Goal: Complete application form: Complete application form

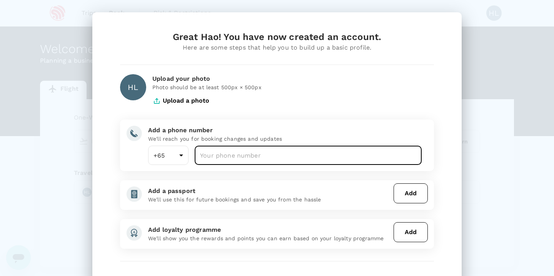
scroll to position [37, 0]
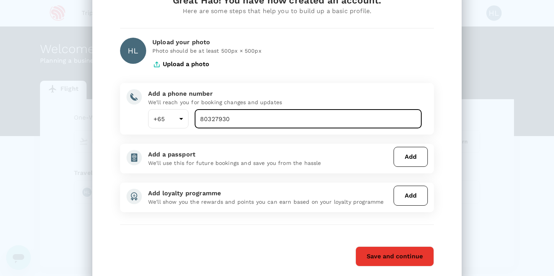
type input "80327930"
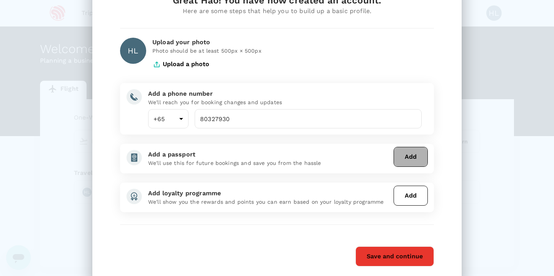
click at [403, 160] on button "Add" at bounding box center [411, 157] width 34 height 20
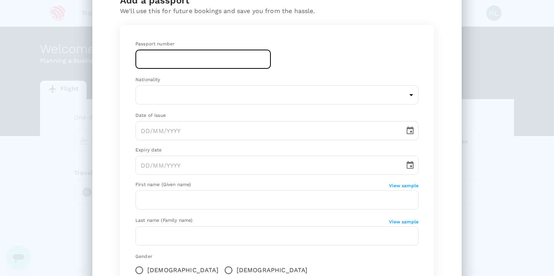
click at [207, 65] on input "text" at bounding box center [202, 59] width 135 height 19
type input "EJ4048386"
click at [185, 100] on body "Trips Book Risk & Restrictions HL Welcome , Hao . Planning a business trip? Get…" at bounding box center [277, 158] width 554 height 316
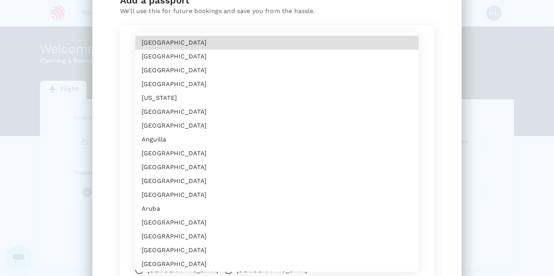
scroll to position [403, 0]
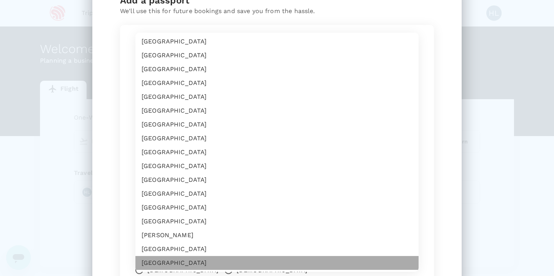
click at [169, 263] on li "[GEOGRAPHIC_DATA]" at bounding box center [276, 263] width 283 height 14
type input "CN"
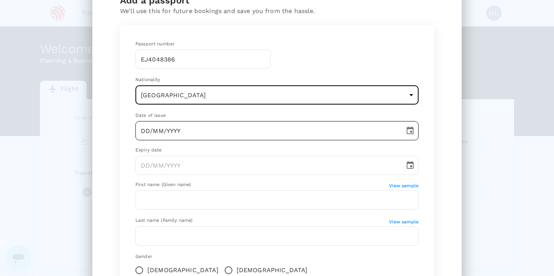
click at [188, 130] on input "DD/MM/YYYY" at bounding box center [267, 130] width 264 height 19
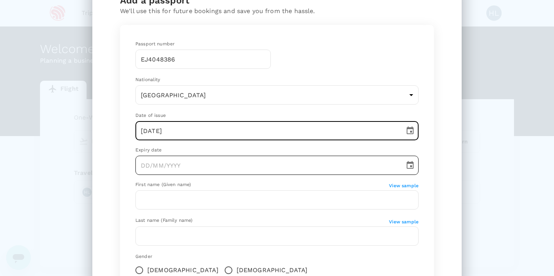
type input "[DATE]"
click at [189, 163] on input "DD/MM/YYYY" at bounding box center [267, 165] width 264 height 19
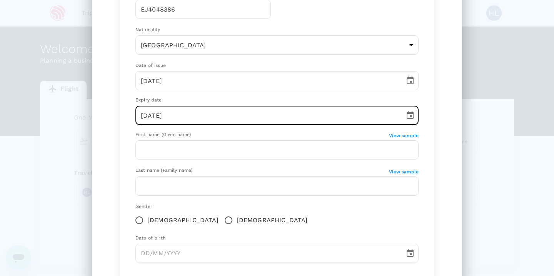
scroll to position [94, 0]
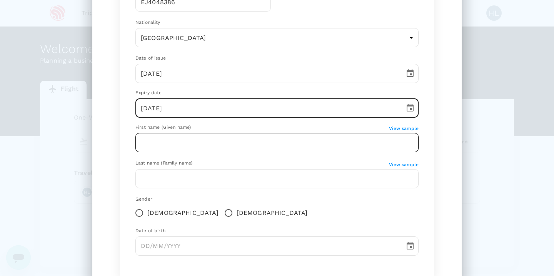
type input "[DATE]"
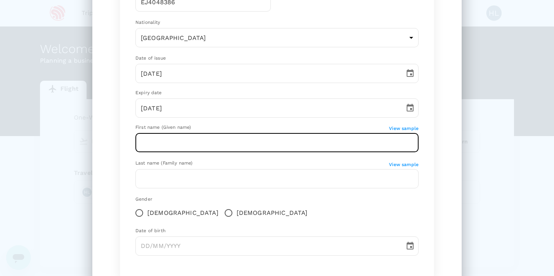
click at [204, 145] on input "text" at bounding box center [276, 142] width 283 height 19
type input "Hao"
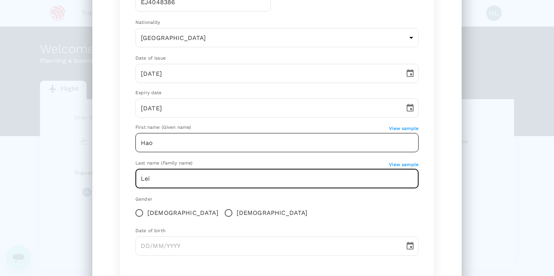
type input "Lei"
click at [207, 140] on input "Hao" at bounding box center [276, 142] width 283 height 19
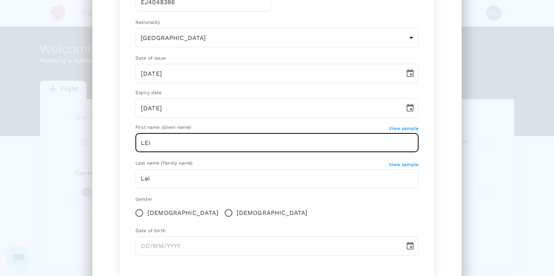
type input "LEI"
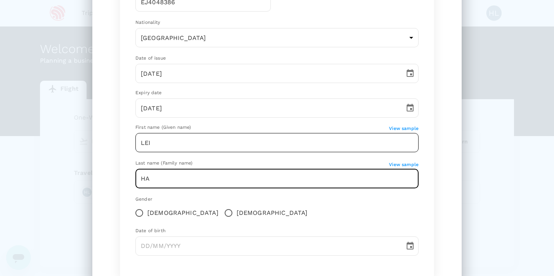
type input "H"
click at [166, 149] on input "LEI" at bounding box center [276, 142] width 283 height 19
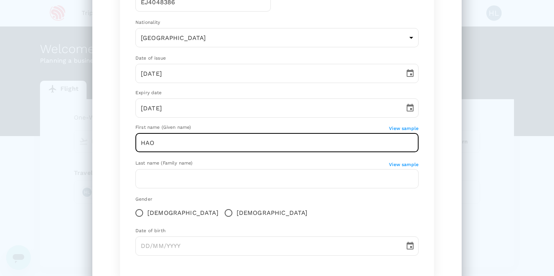
type input "HAO"
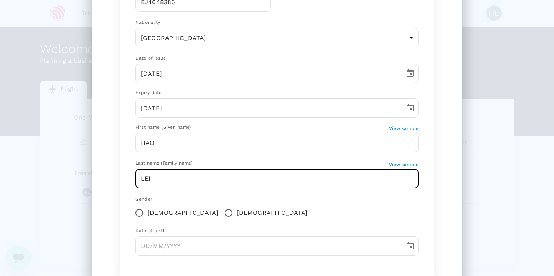
type input "LEI"
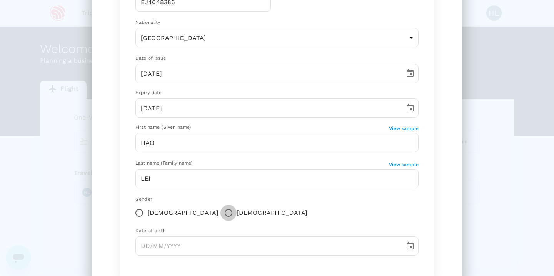
click at [221, 214] on input "[DEMOGRAPHIC_DATA]" at bounding box center [229, 213] width 16 height 16
radio input "true"
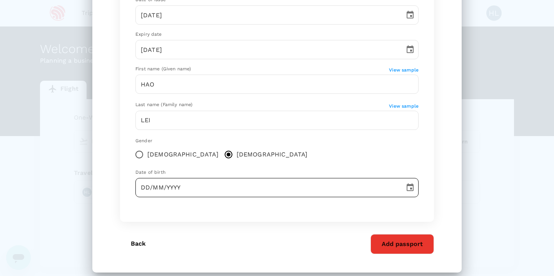
click at [184, 184] on input "DD/MM/YYYY" at bounding box center [267, 187] width 264 height 19
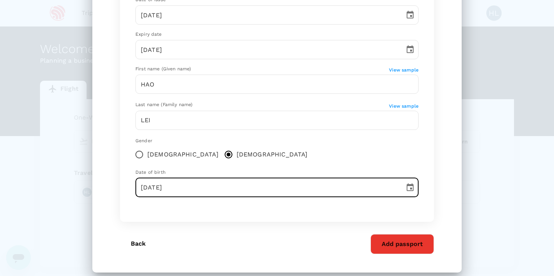
scroll to position [161, 0]
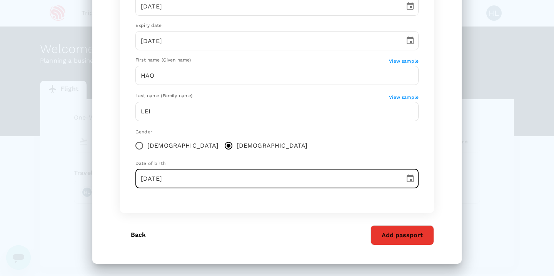
type input "[DATE]"
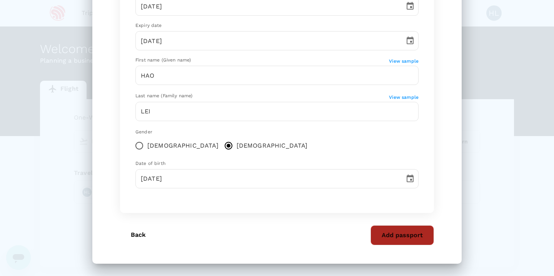
click at [400, 241] on button "Add passport" at bounding box center [402, 236] width 63 height 20
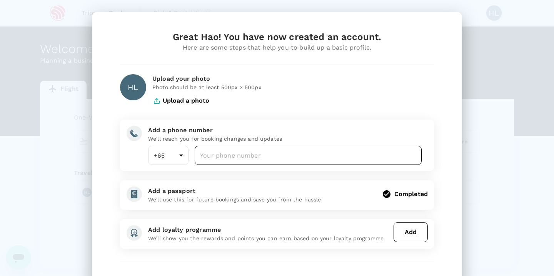
scroll to position [58, 0]
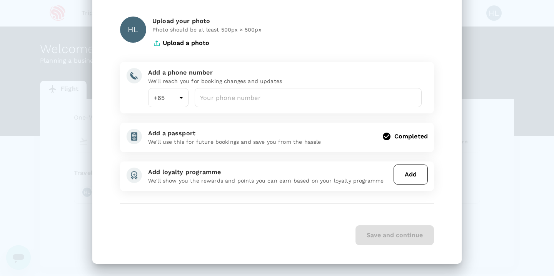
click at [389, 239] on div "Save and continue" at bounding box center [277, 236] width 314 height 20
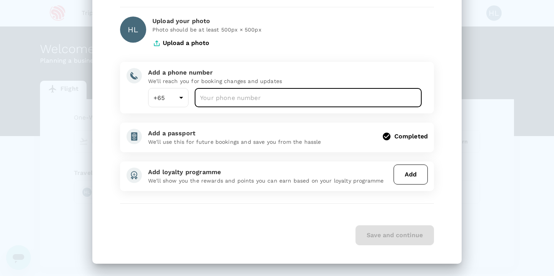
click at [265, 99] on input "number" at bounding box center [308, 97] width 227 height 19
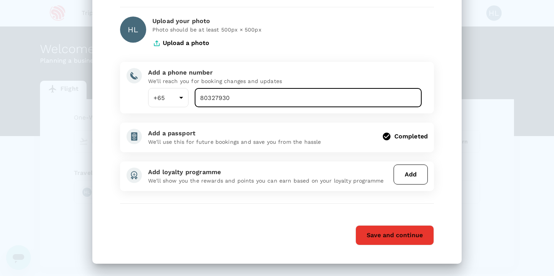
type input "80327930"
click at [390, 239] on button "Save and continue" at bounding box center [395, 236] width 79 height 20
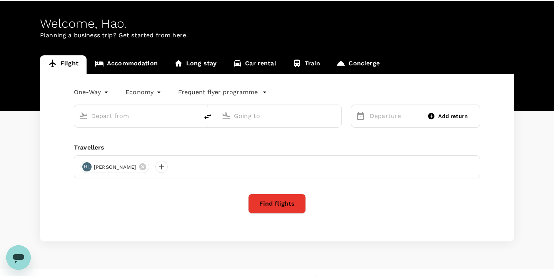
scroll to position [28, 0]
